Goal: Task Accomplishment & Management: Use online tool/utility

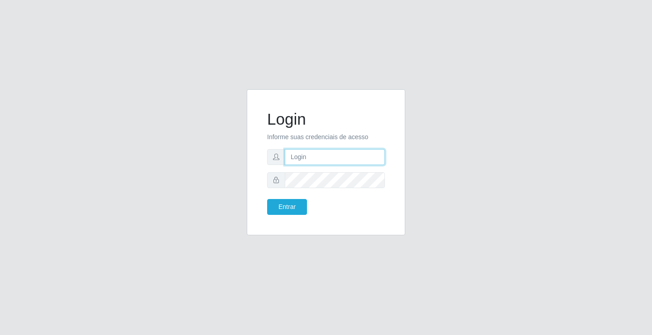
click at [326, 150] on input "text" at bounding box center [335, 157] width 100 height 16
type input "zivaneide@ideal"
click at [267, 199] on button "Entrar" at bounding box center [287, 207] width 40 height 16
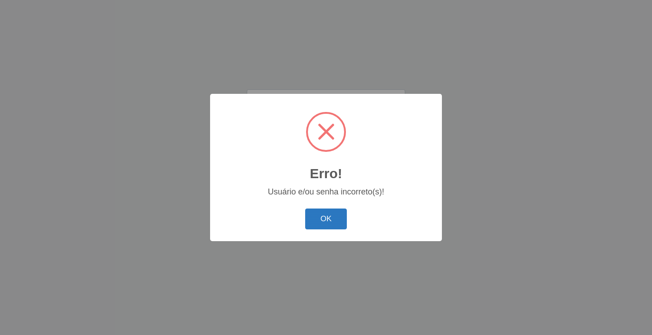
click at [321, 211] on button "OK" at bounding box center [326, 218] width 42 height 21
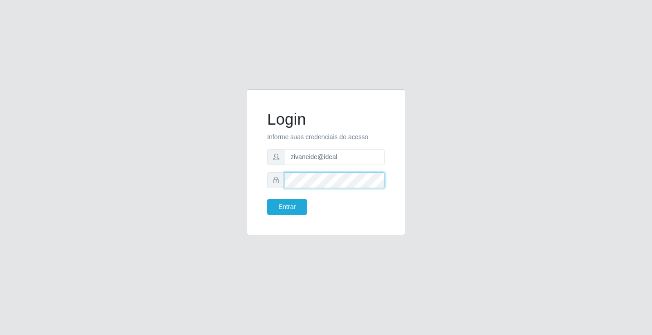
click at [267, 199] on button "Entrar" at bounding box center [287, 207] width 40 height 16
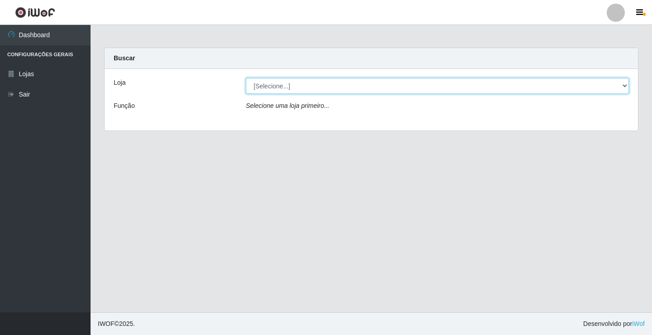
click at [627, 85] on select "[Selecione...] Ideal - Conceição" at bounding box center [437, 86] width 383 height 16
select select "231"
click at [246, 78] on select "[Selecione...] Ideal - Conceição" at bounding box center [437, 86] width 383 height 16
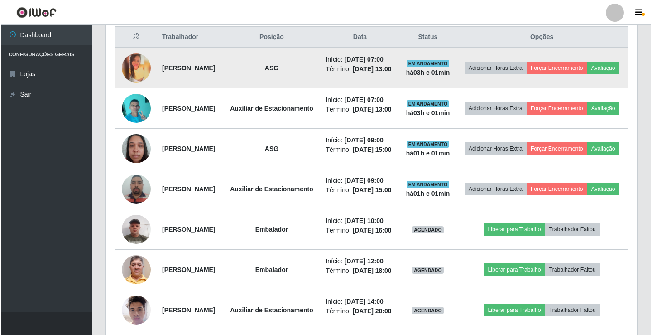
scroll to position [407, 0]
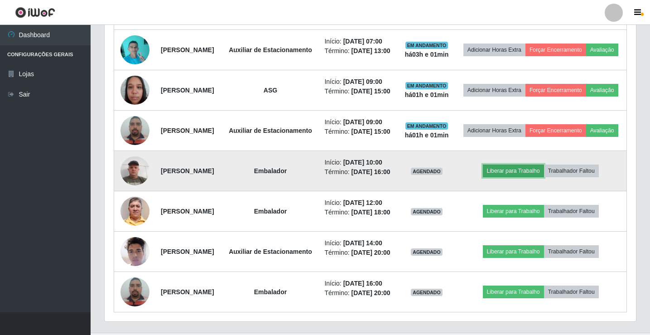
click at [521, 177] on button "Liberar para Trabalho" at bounding box center [513, 170] width 61 height 13
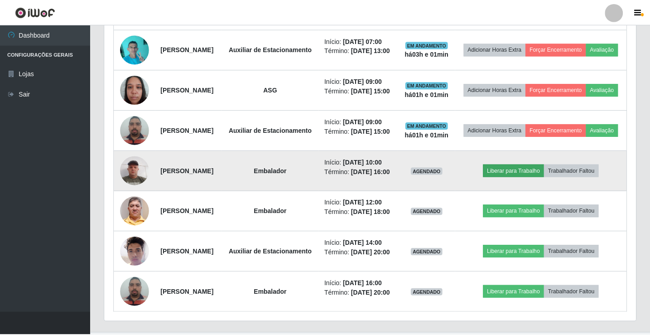
scroll to position [188, 527]
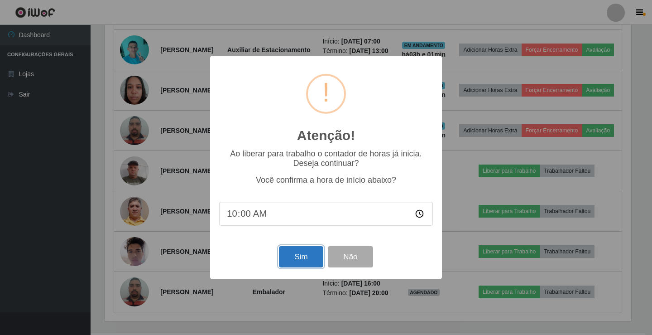
click at [308, 263] on button "Sim" at bounding box center [301, 256] width 44 height 21
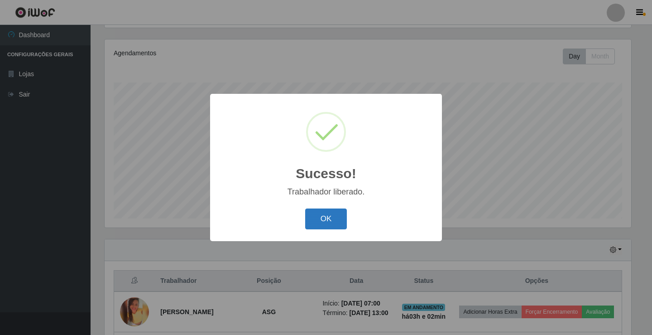
click at [336, 219] on button "OK" at bounding box center [326, 218] width 42 height 21
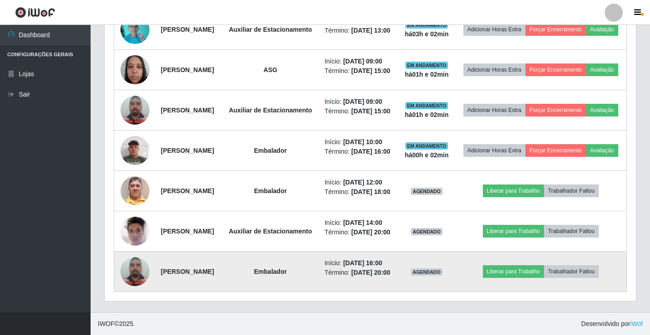
scroll to position [437, 0]
